Goal: Information Seeking & Learning: Learn about a topic

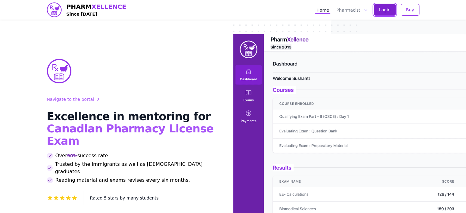
click at [389, 9] on span "Login" at bounding box center [385, 10] width 12 height 6
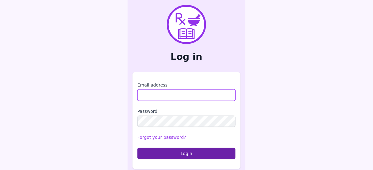
click at [193, 92] on input "Email address" at bounding box center [186, 95] width 98 height 12
type input "**********"
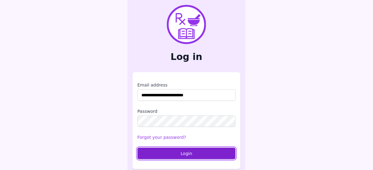
click at [187, 152] on button "Login" at bounding box center [186, 154] width 98 height 12
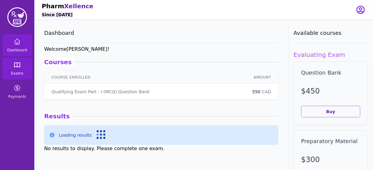
click at [18, 68] on icon at bounding box center [16, 64] width 7 height 7
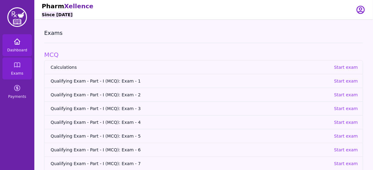
click at [18, 49] on span "Dashboard" at bounding box center [17, 50] width 20 height 5
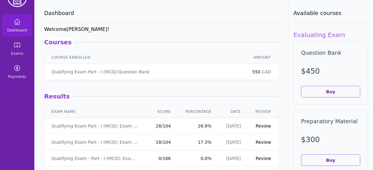
click at [260, 125] on link "Review" at bounding box center [263, 126] width 15 height 5
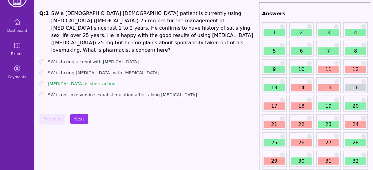
scroll to position [20, 0]
click at [77, 115] on button "Next" at bounding box center [79, 119] width 18 height 10
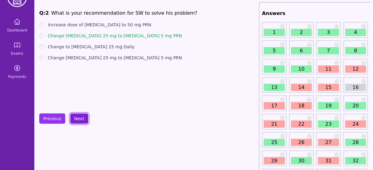
click at [77, 115] on button "Next" at bounding box center [79, 119] width 18 height 10
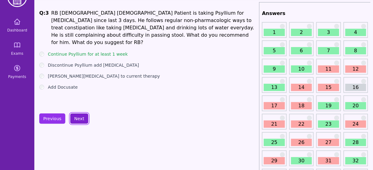
click at [77, 115] on button "Next" at bounding box center [79, 119] width 18 height 10
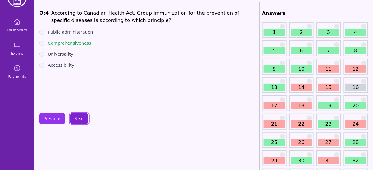
click at [77, 115] on button "Next" at bounding box center [79, 119] width 18 height 10
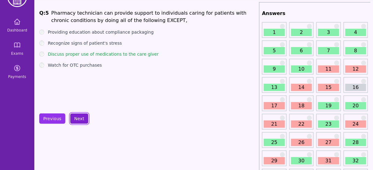
click at [77, 115] on button "Next" at bounding box center [79, 119] width 18 height 10
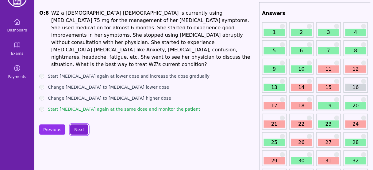
click at [77, 125] on button "Next" at bounding box center [79, 130] width 18 height 10
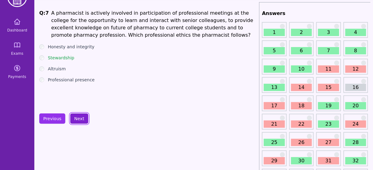
click at [76, 115] on button "Next" at bounding box center [79, 119] width 18 height 10
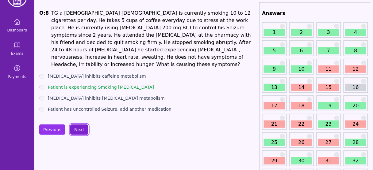
click at [76, 125] on button "Next" at bounding box center [79, 130] width 18 height 10
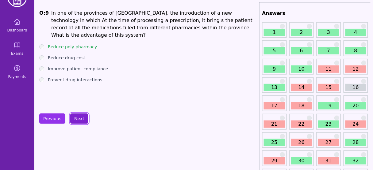
click at [76, 120] on button "Next" at bounding box center [79, 119] width 18 height 10
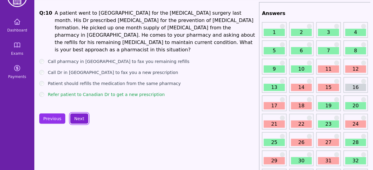
click at [76, 120] on button "Next" at bounding box center [79, 119] width 18 height 10
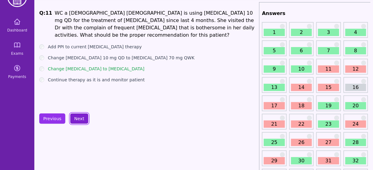
click at [76, 120] on button "Next" at bounding box center [79, 119] width 18 height 10
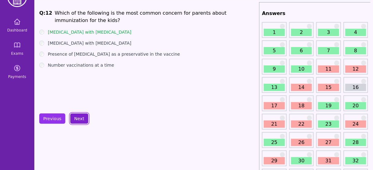
click at [76, 120] on button "Next" at bounding box center [79, 119] width 18 height 10
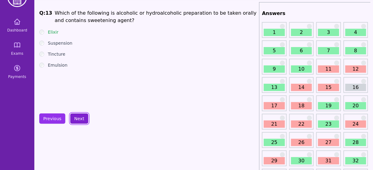
click at [76, 120] on button "Next" at bounding box center [79, 119] width 18 height 10
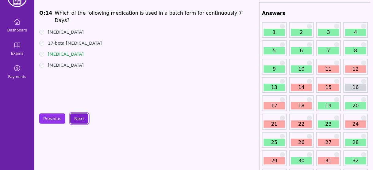
click at [76, 120] on button "Next" at bounding box center [79, 119] width 18 height 10
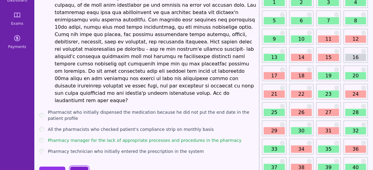
scroll to position [53, 0]
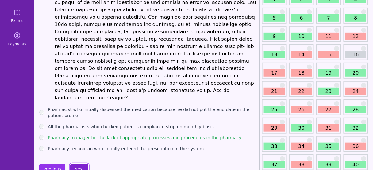
click at [73, 164] on button "Next" at bounding box center [79, 169] width 18 height 10
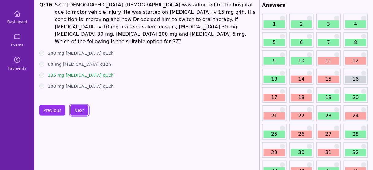
scroll to position [28, 0]
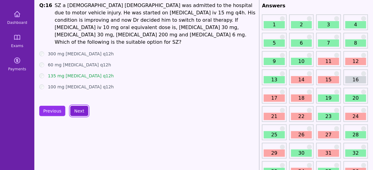
click at [80, 113] on button "Next" at bounding box center [79, 111] width 18 height 10
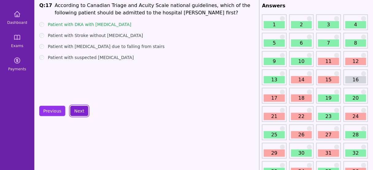
click at [79, 111] on button "Next" at bounding box center [79, 111] width 18 height 10
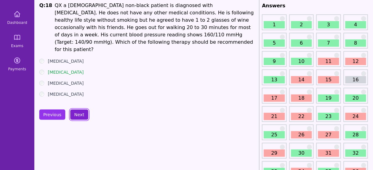
click at [79, 111] on button "Next" at bounding box center [79, 115] width 18 height 10
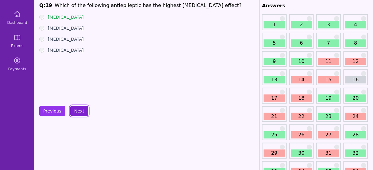
click at [79, 111] on button "Next" at bounding box center [79, 111] width 18 height 10
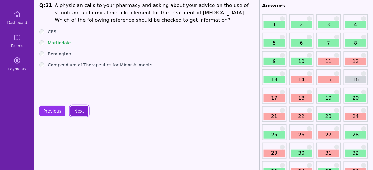
click at [79, 111] on button "Next" at bounding box center [79, 111] width 18 height 10
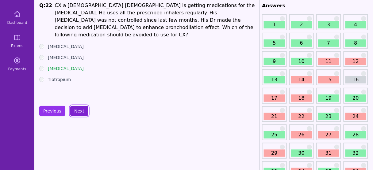
click at [79, 111] on button "Next" at bounding box center [79, 111] width 18 height 10
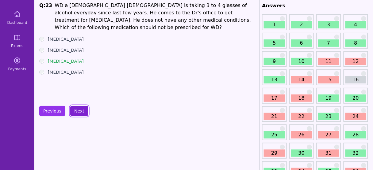
click at [79, 111] on button "Next" at bounding box center [79, 111] width 18 height 10
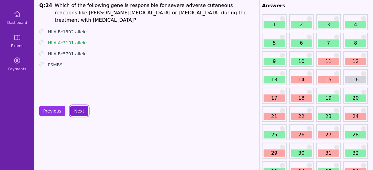
click at [79, 111] on button "Next" at bounding box center [79, 111] width 18 height 10
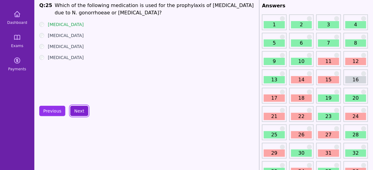
click at [79, 111] on button "Next" at bounding box center [79, 111] width 18 height 10
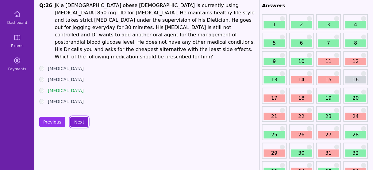
click at [79, 117] on button "Next" at bounding box center [79, 122] width 18 height 10
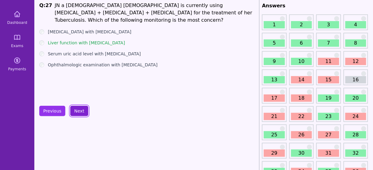
click at [78, 106] on button "Next" at bounding box center [79, 111] width 18 height 10
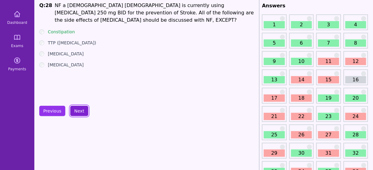
click at [78, 106] on button "Next" at bounding box center [79, 111] width 18 height 10
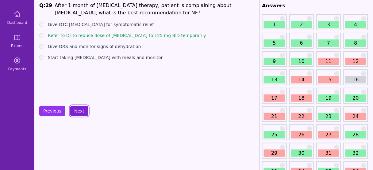
click at [78, 106] on button "Next" at bounding box center [79, 111] width 18 height 10
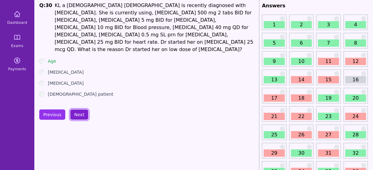
click at [78, 110] on button "Next" at bounding box center [79, 115] width 18 height 10
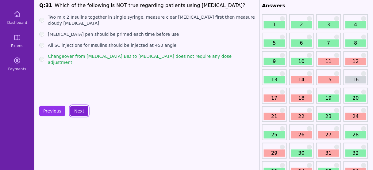
click at [78, 106] on button "Next" at bounding box center [79, 111] width 18 height 10
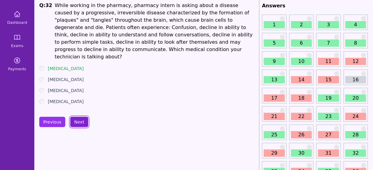
click at [78, 117] on button "Next" at bounding box center [79, 122] width 18 height 10
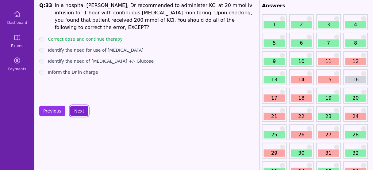
click at [77, 108] on button "Next" at bounding box center [79, 111] width 18 height 10
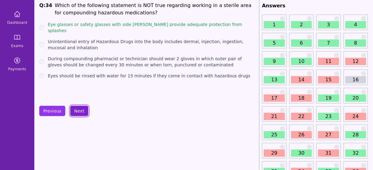
click at [78, 106] on button "Next" at bounding box center [79, 111] width 18 height 10
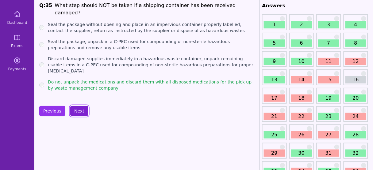
click at [78, 108] on button "Next" at bounding box center [79, 111] width 18 height 10
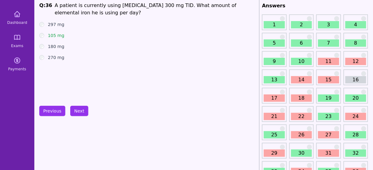
click at [73, 107] on button "Next" at bounding box center [79, 111] width 18 height 10
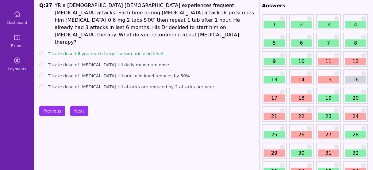
click at [76, 108] on button "Next" at bounding box center [79, 111] width 18 height 10
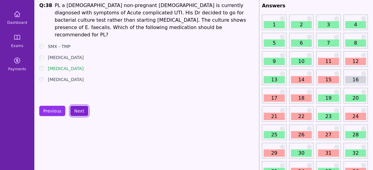
click at [76, 108] on button "Next" at bounding box center [79, 111] width 18 height 10
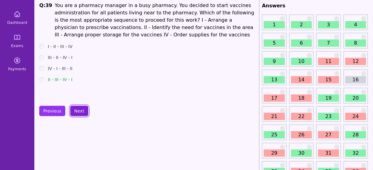
click at [76, 108] on button "Next" at bounding box center [79, 111] width 18 height 10
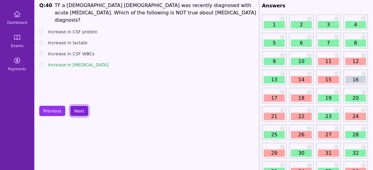
click at [76, 108] on button "Next" at bounding box center [79, 111] width 18 height 10
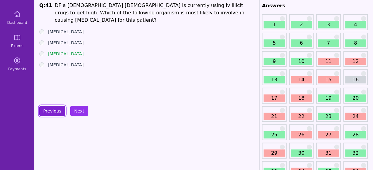
click at [54, 112] on button "Previous" at bounding box center [52, 111] width 26 height 10
